Goal: Task Accomplishment & Management: Manage account settings

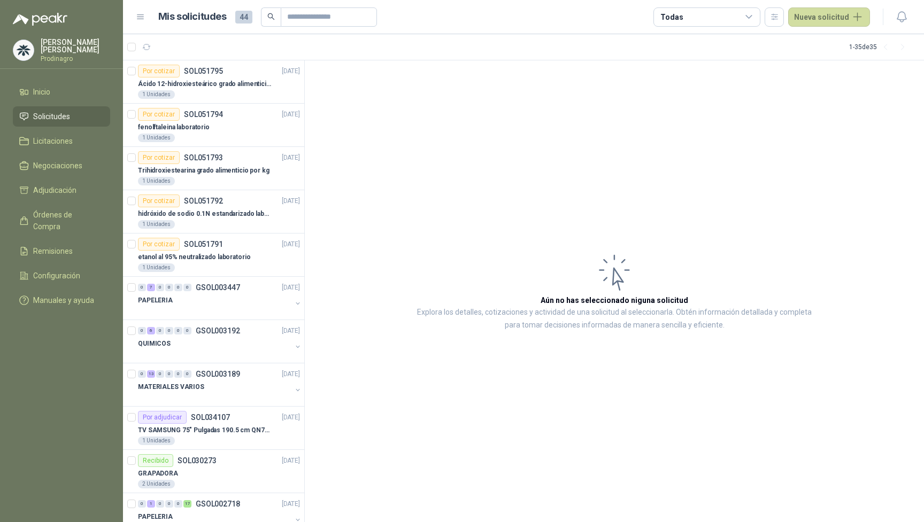
click at [60, 120] on span "Solicitudes" at bounding box center [51, 117] width 37 height 12
click at [71, 121] on li "Solicitudes" at bounding box center [61, 117] width 84 height 12
click at [41, 91] on span "Inicio" at bounding box center [41, 92] width 17 height 12
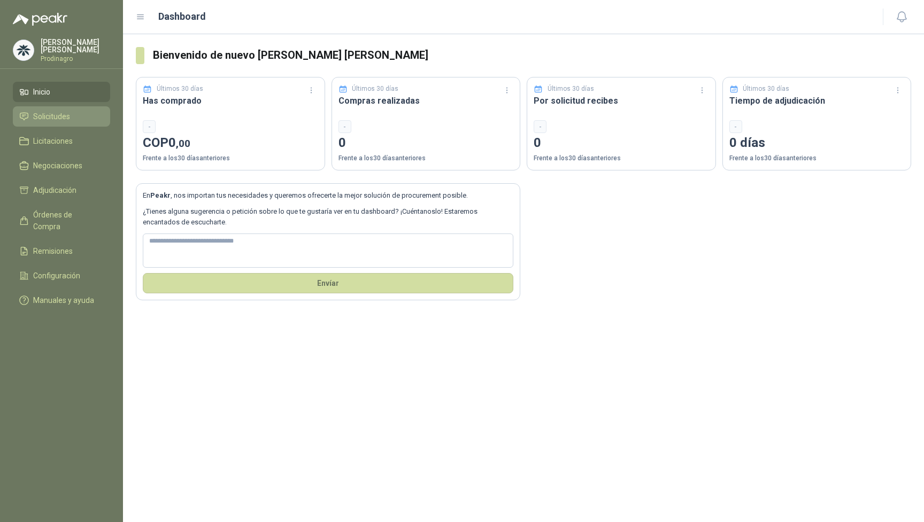
click at [46, 109] on link "Solicitudes" at bounding box center [61, 116] width 97 height 20
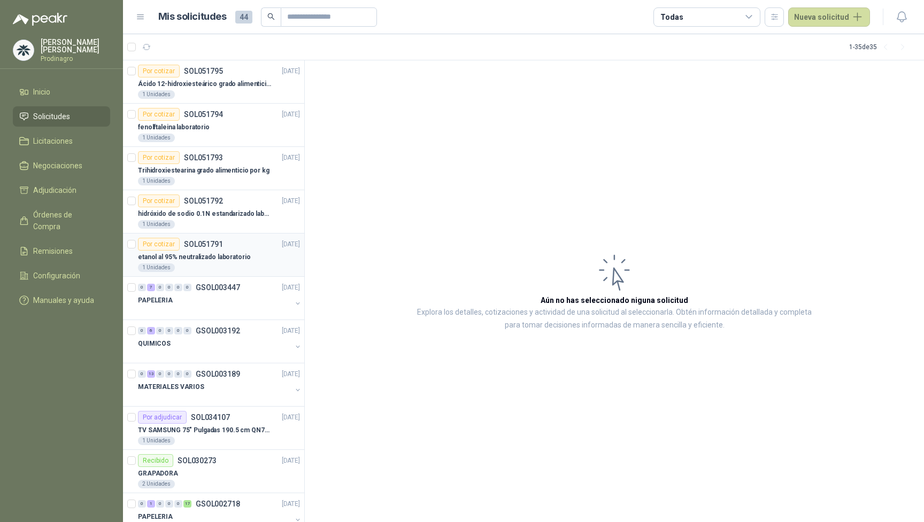
click at [247, 257] on div "etanol al 95% neutralizado laboratorio" at bounding box center [219, 257] width 162 height 13
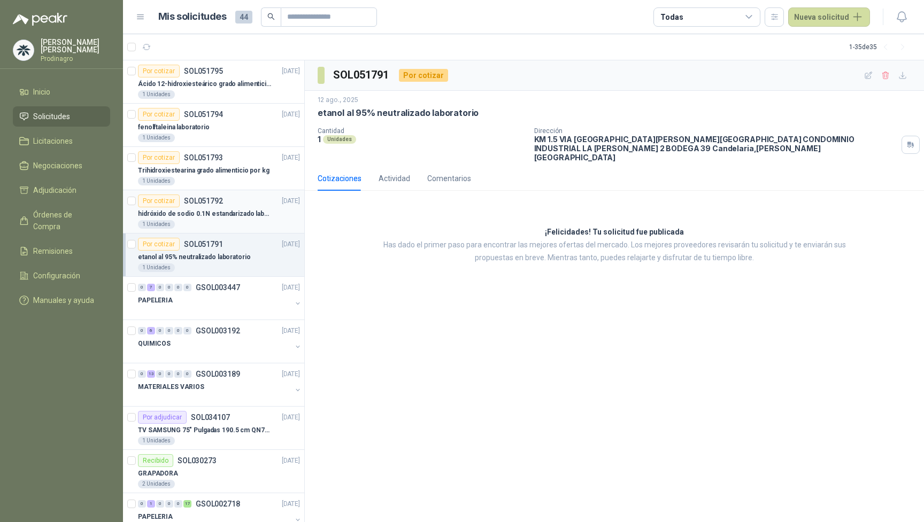
click at [239, 199] on div "Por cotizar SOL051792 [DATE]" at bounding box center [219, 201] width 162 height 13
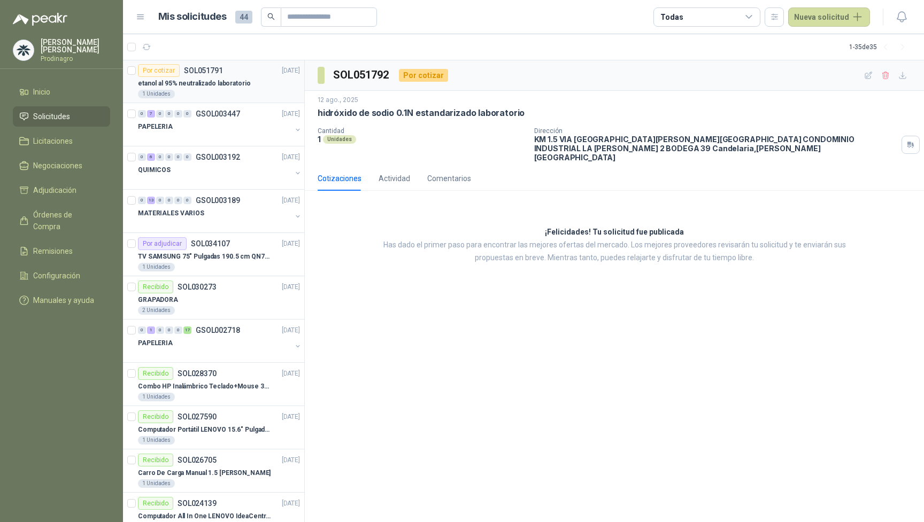
scroll to position [175, 0]
